Goal: Task Accomplishment & Management: Complete application form

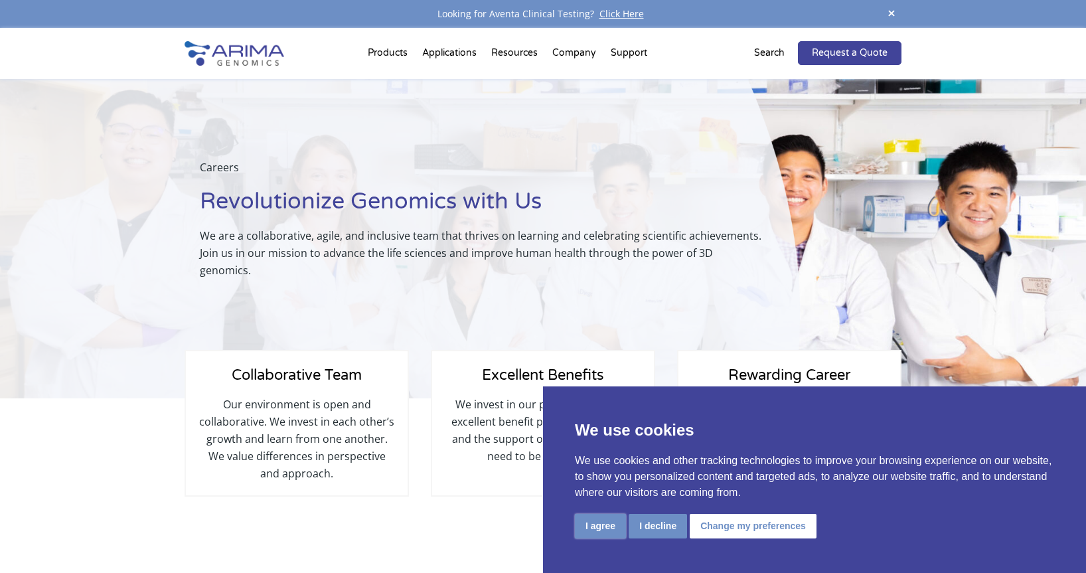
click at [596, 532] on button "I agree" at bounding box center [600, 526] width 51 height 25
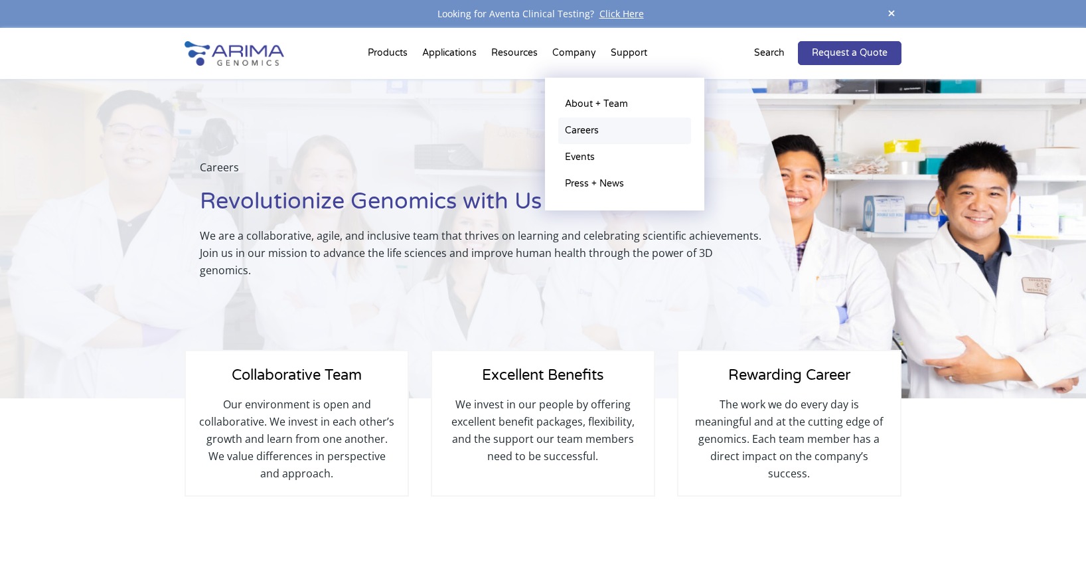
click at [585, 133] on link "Careers" at bounding box center [624, 131] width 133 height 27
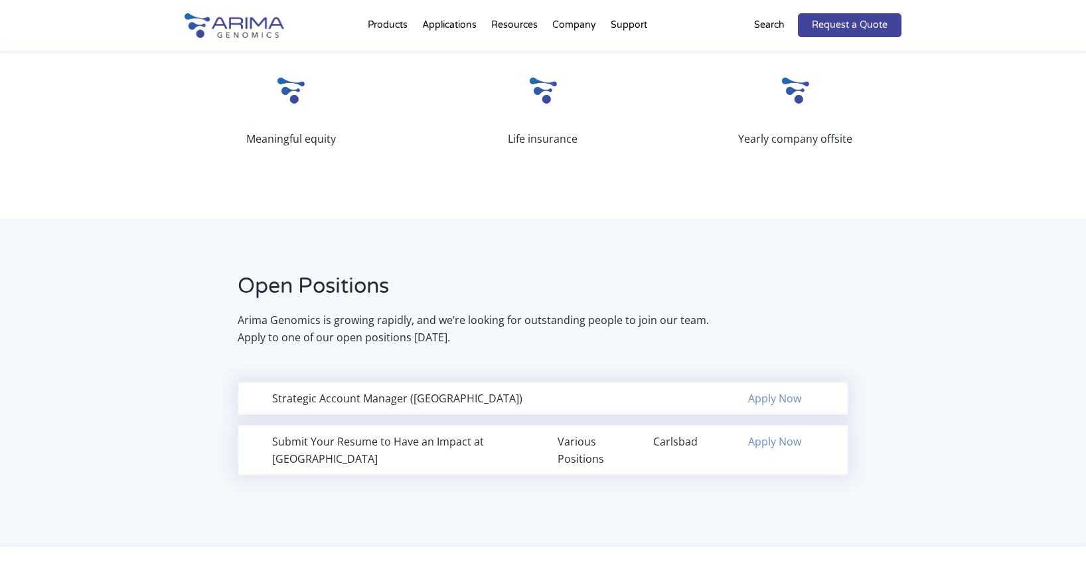
scroll to position [675, 0]
click at [420, 389] on div "Strategic Account Manager ([GEOGRAPHIC_DATA])" at bounding box center [400, 397] width 256 height 17
click at [782, 390] on link "Apply Now" at bounding box center [774, 397] width 53 height 15
